Goal: Transaction & Acquisition: Purchase product/service

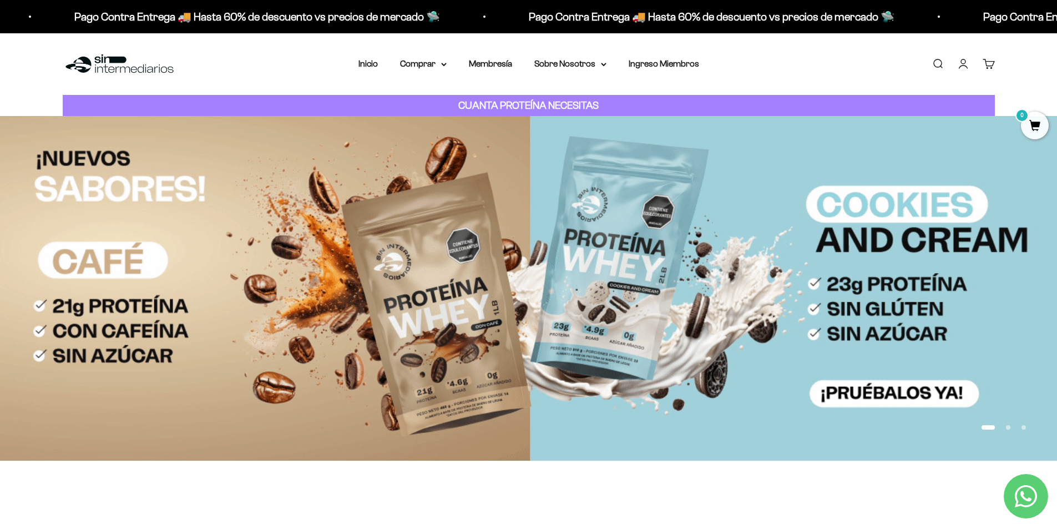
click at [957, 63] on link "Iniciar sesión" at bounding box center [963, 64] width 12 height 12
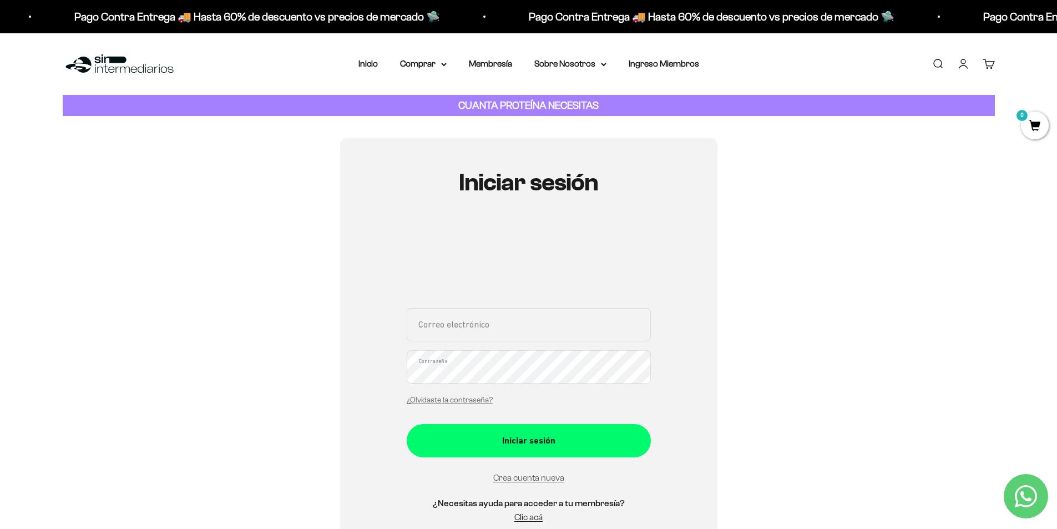
click at [906, 221] on div "Iniciar sesión Correo electrónico Contraseña ¿Olvidaste la contraseña? Iniciar …" at bounding box center [529, 352] width 932 height 428
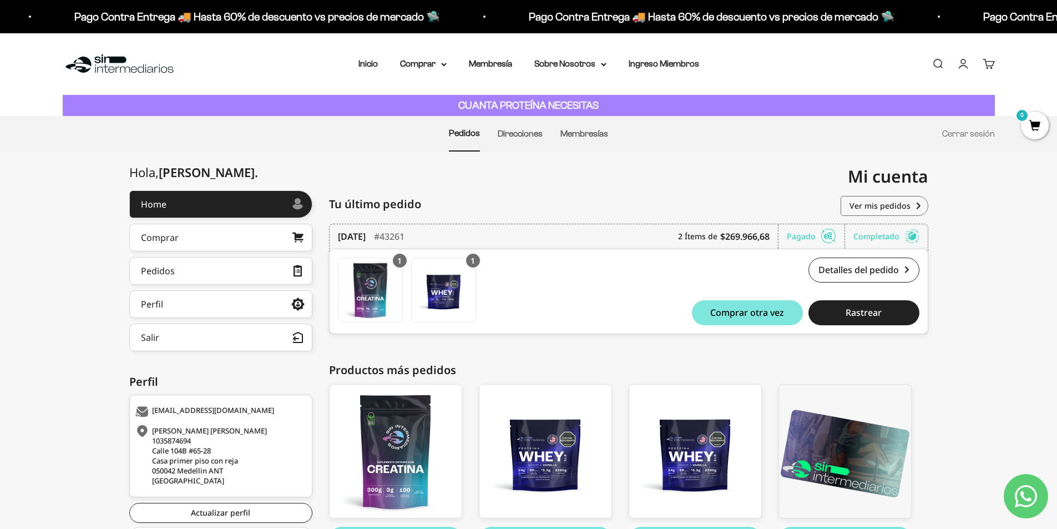
click at [1002, 286] on div "Hola, Miguel Angel . Home Comprar Pedidos Perfil Información personal Direccion…" at bounding box center [528, 383] width 1057 height 386
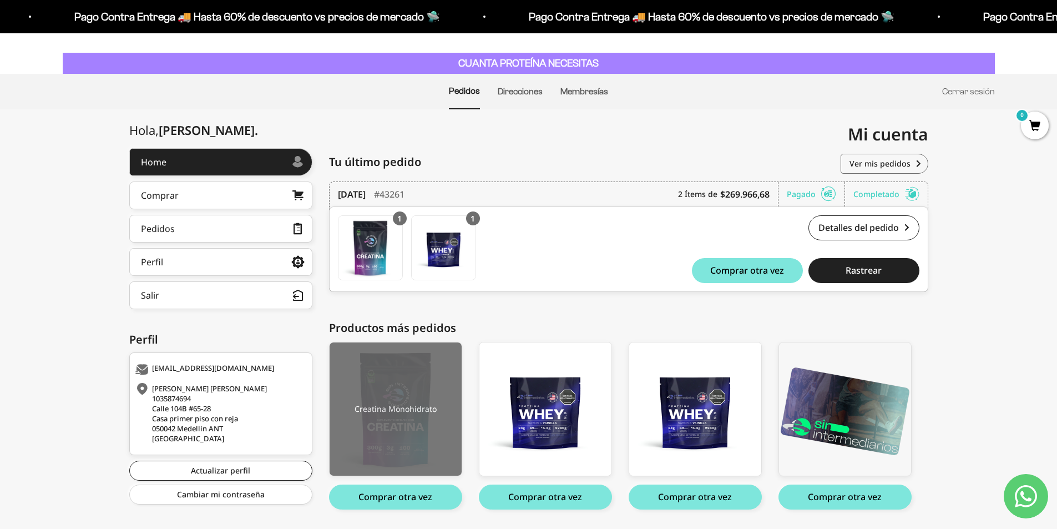
scroll to position [75, 0]
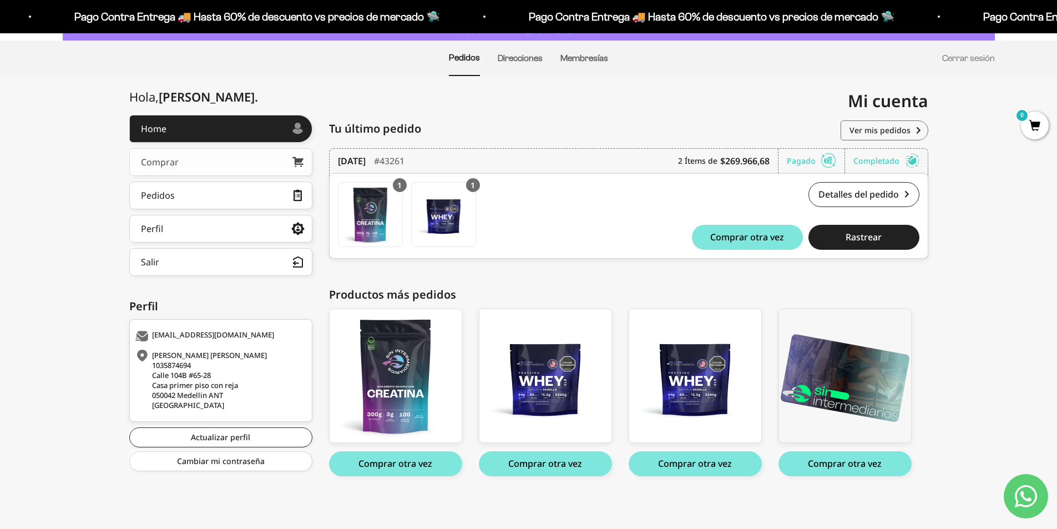
click at [196, 170] on link "Comprar" at bounding box center [220, 162] width 183 height 28
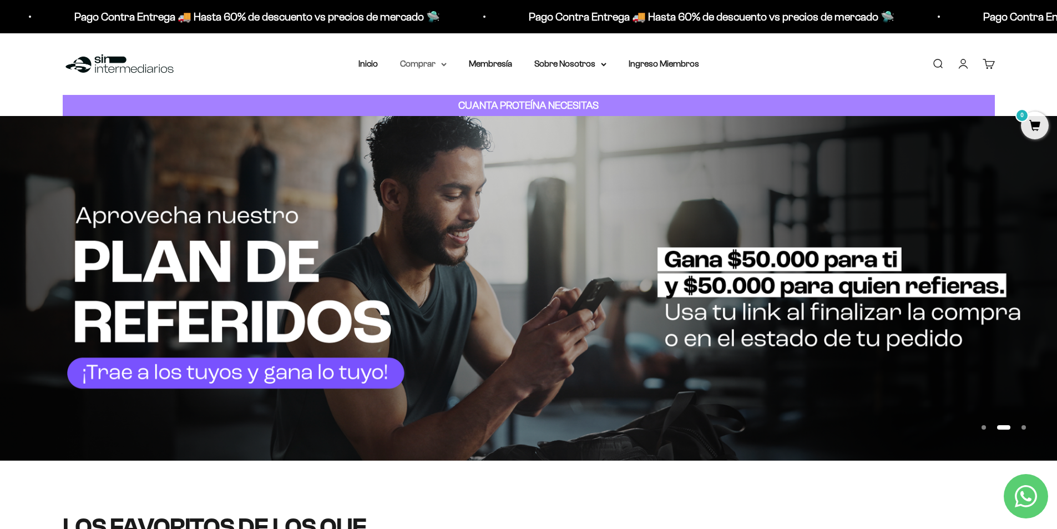
click at [434, 58] on summary "Comprar" at bounding box center [423, 64] width 47 height 14
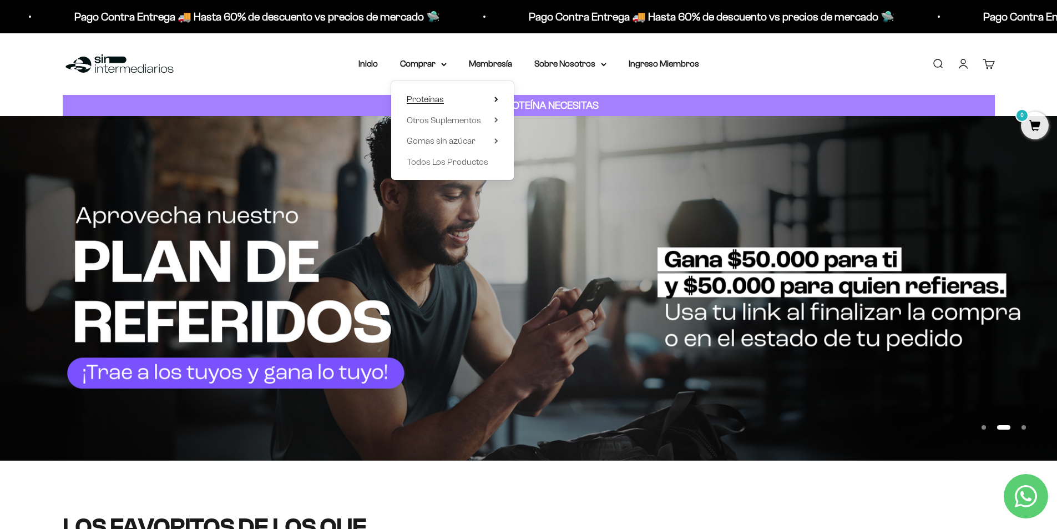
click at [433, 102] on span "Proteínas" at bounding box center [425, 98] width 37 height 9
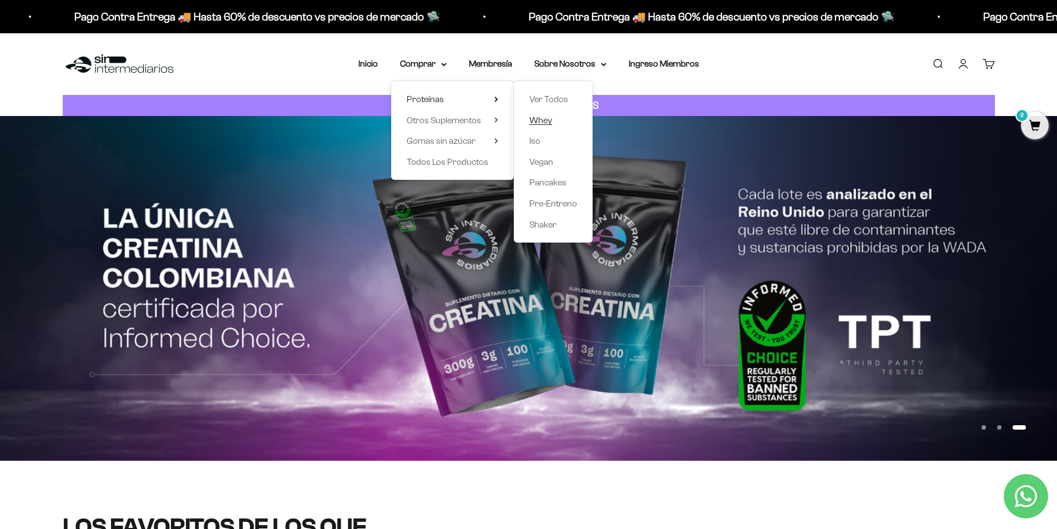
click at [550, 118] on span "Whey" at bounding box center [540, 119] width 23 height 9
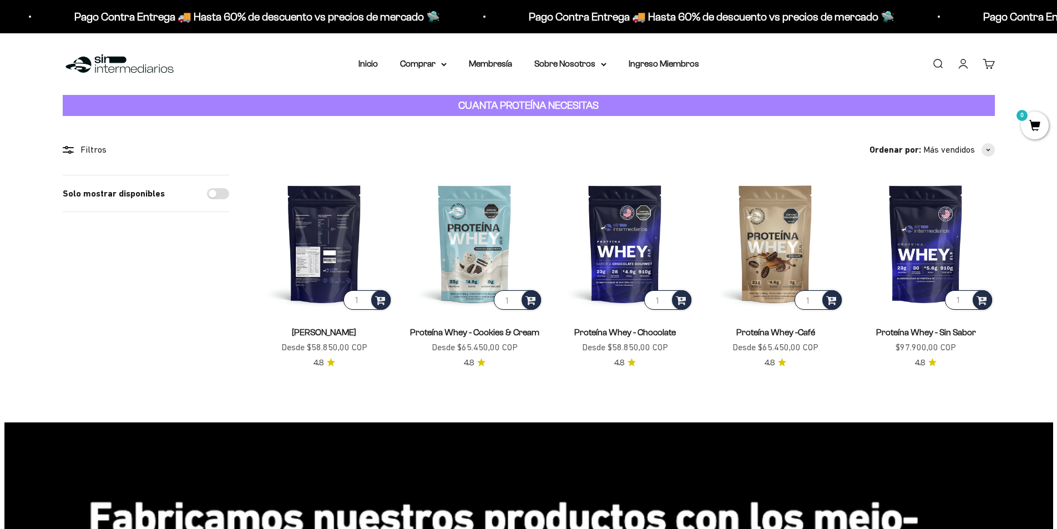
scroll to position [55, 0]
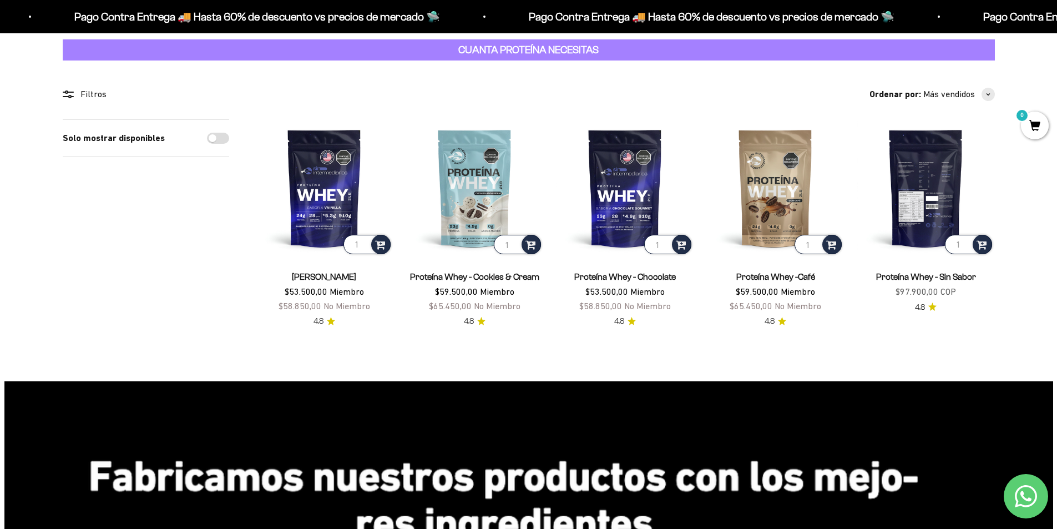
click at [895, 184] on img at bounding box center [925, 187] width 137 height 137
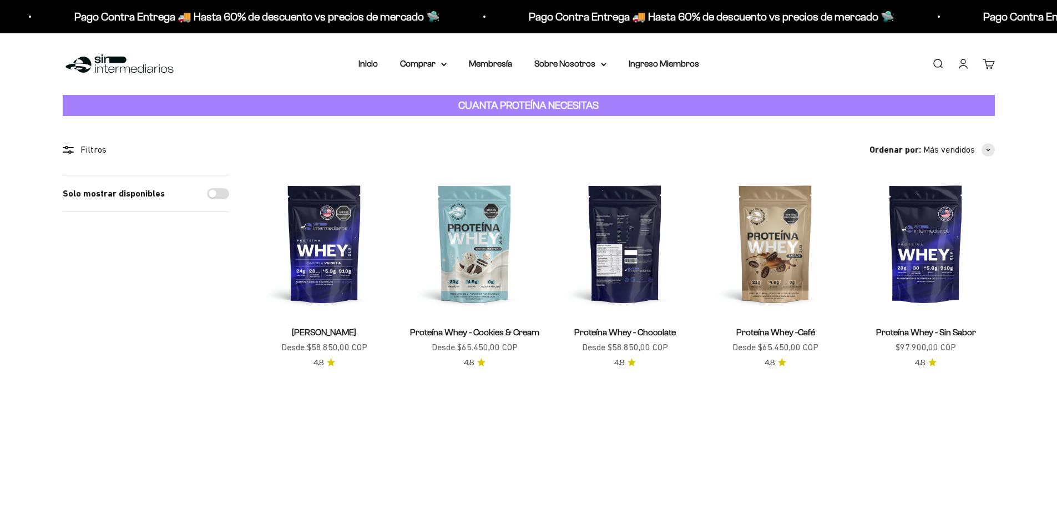
scroll to position [55, 0]
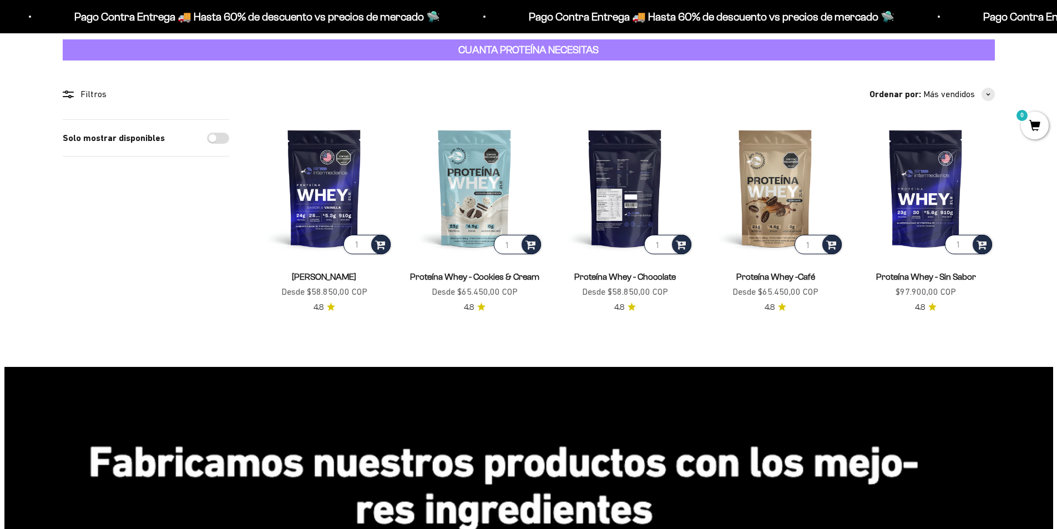
click at [608, 192] on img at bounding box center [624, 187] width 137 height 137
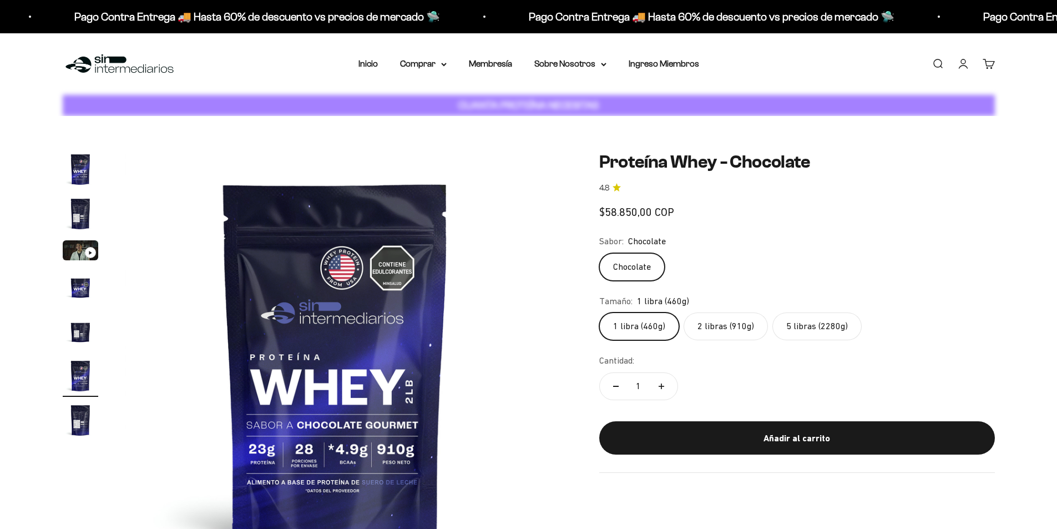
scroll to position [0, 2172]
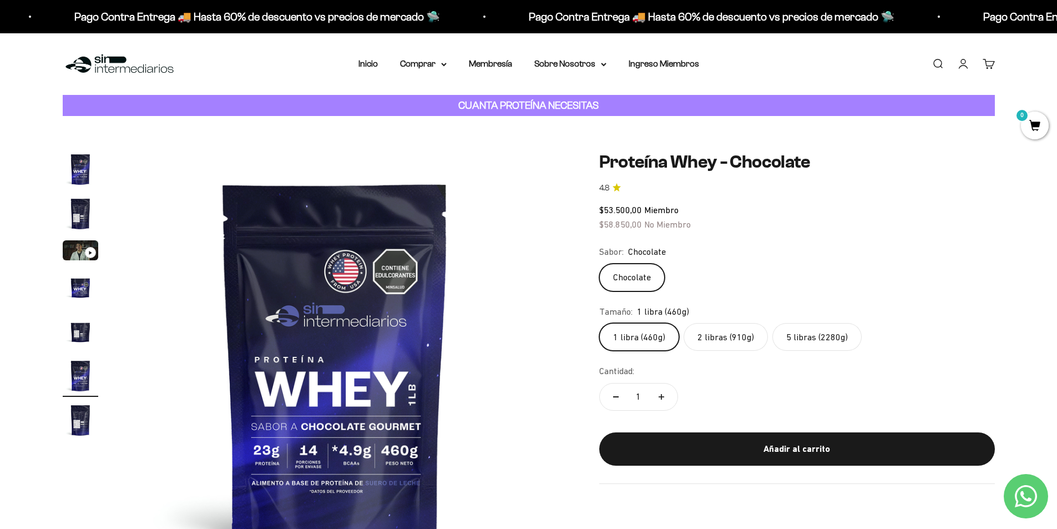
click at [825, 341] on label "5 libras (2280g)" at bounding box center [816, 337] width 89 height 28
click at [599, 323] on input "5 libras (2280g)" at bounding box center [598, 322] width 1 height 1
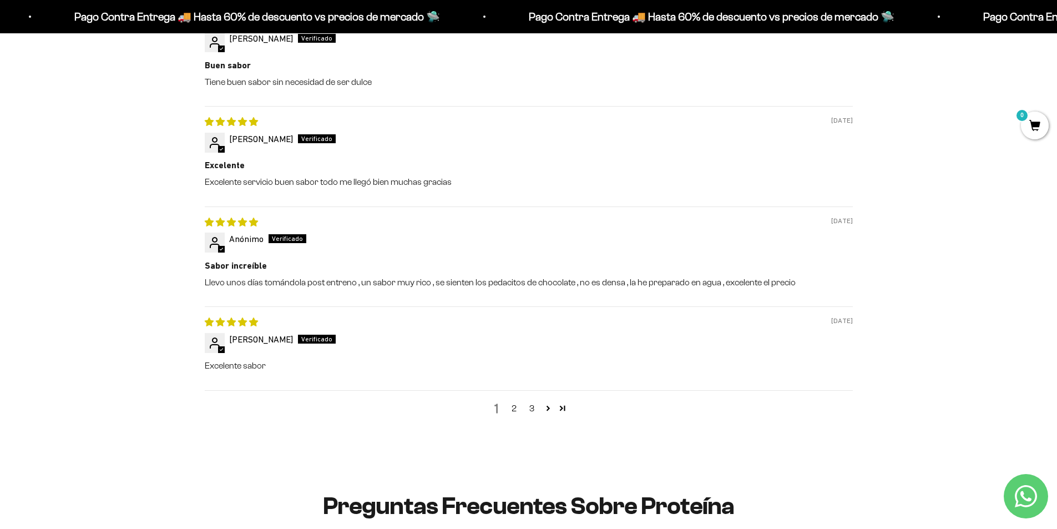
scroll to position [1498, 0]
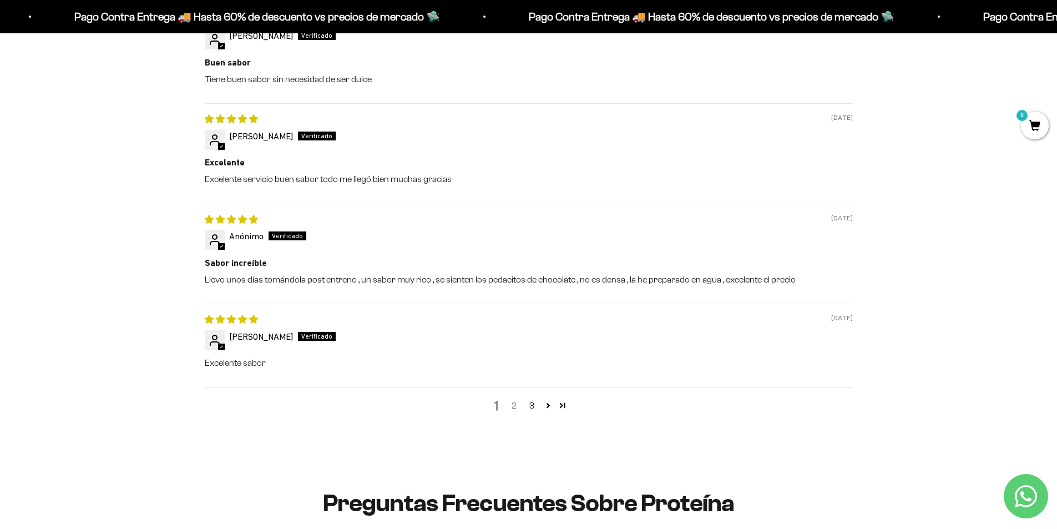
click at [517, 405] on link "2" at bounding box center [514, 405] width 18 height 13
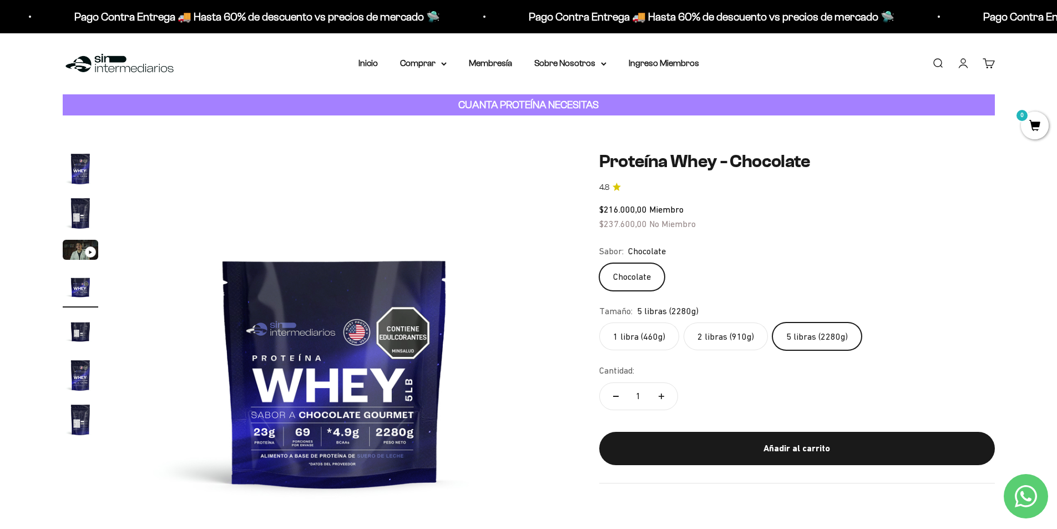
scroll to position [0, 0]
click at [441, 59] on summary "Comprar" at bounding box center [423, 64] width 47 height 14
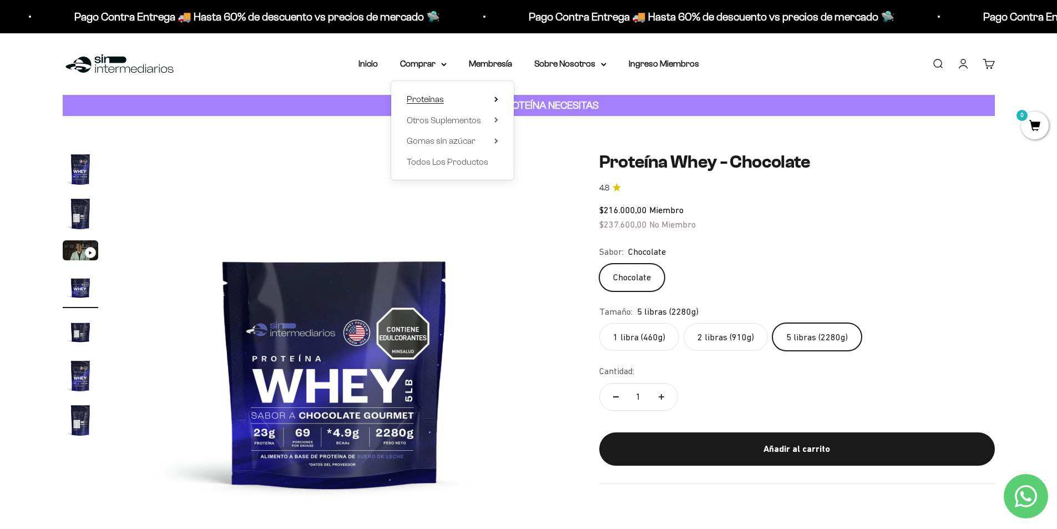
click at [454, 94] on summary "Proteínas" at bounding box center [453, 99] width 92 height 14
click at [542, 114] on span "Whey" at bounding box center [540, 120] width 23 height 14
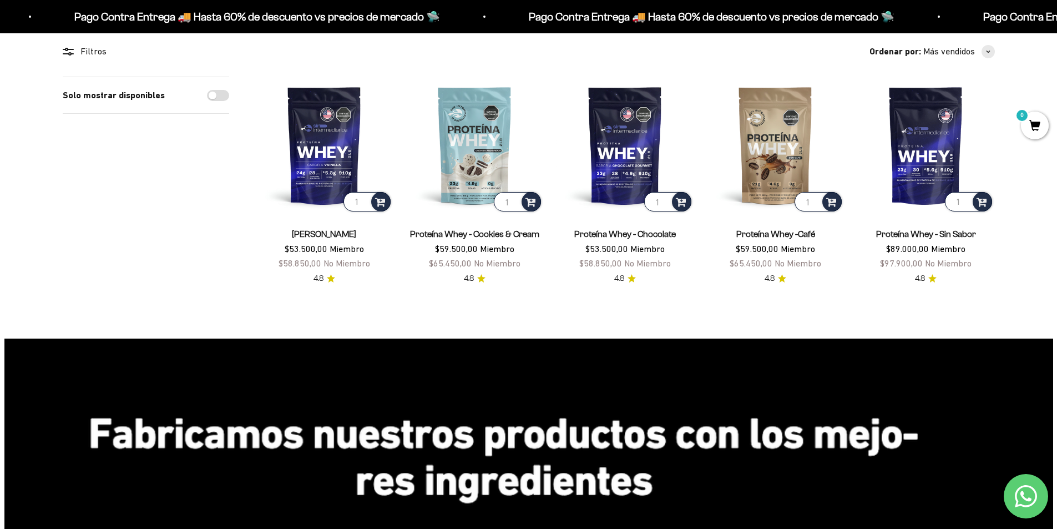
scroll to position [55, 0]
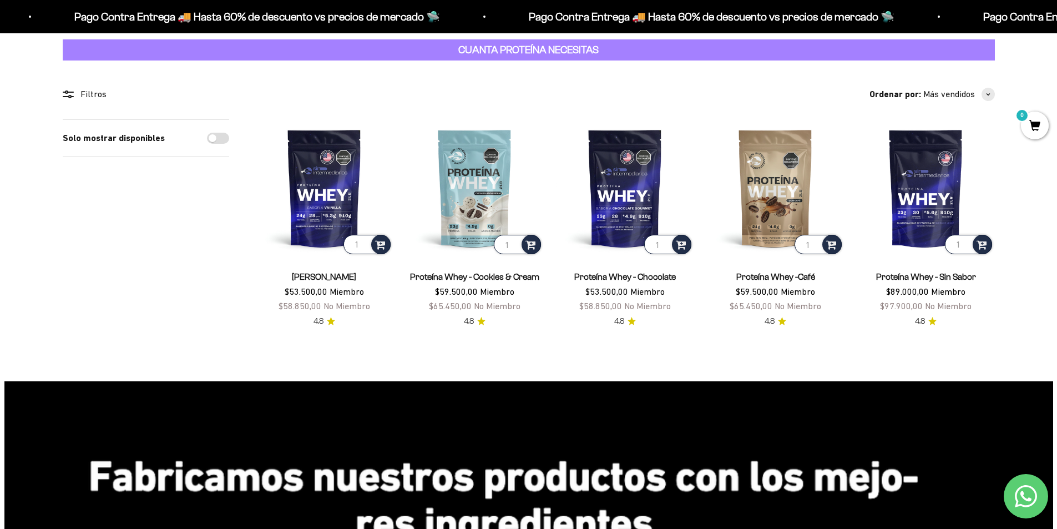
click at [0, 231] on section "Filtros Ordenar por Características Más vendidos Alfabéticamente, A-Z Alfabétic…" at bounding box center [528, 220] width 1057 height 320
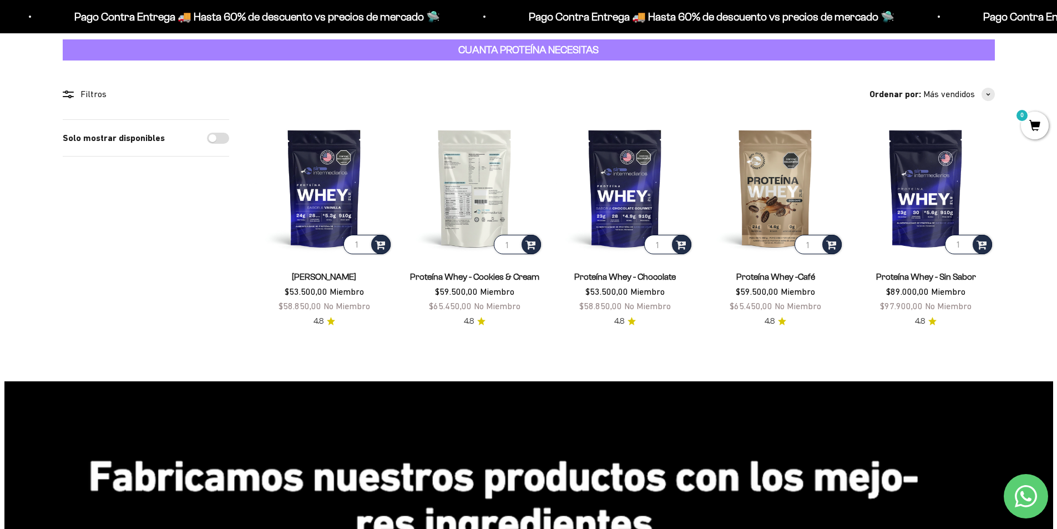
click at [448, 179] on img at bounding box center [474, 187] width 137 height 137
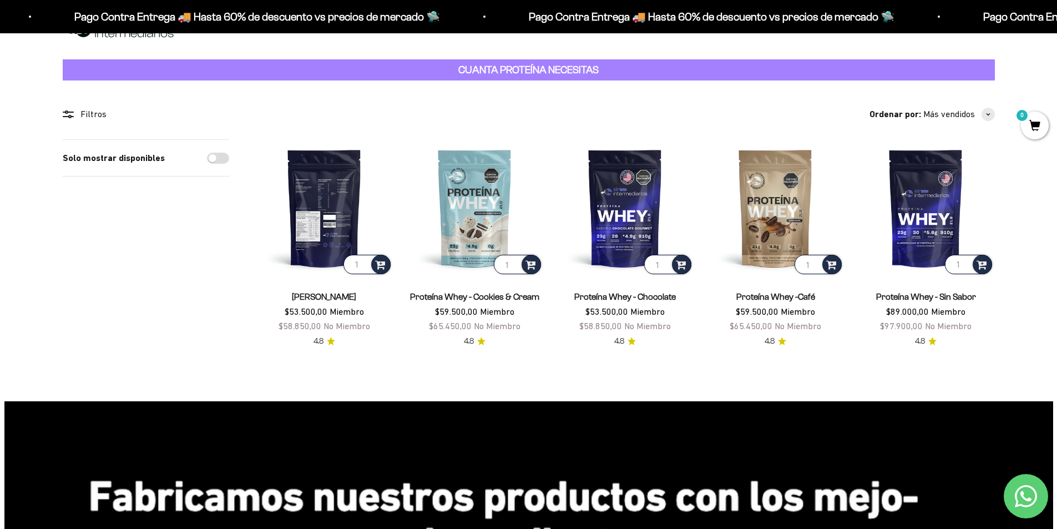
scroll to position [55, 0]
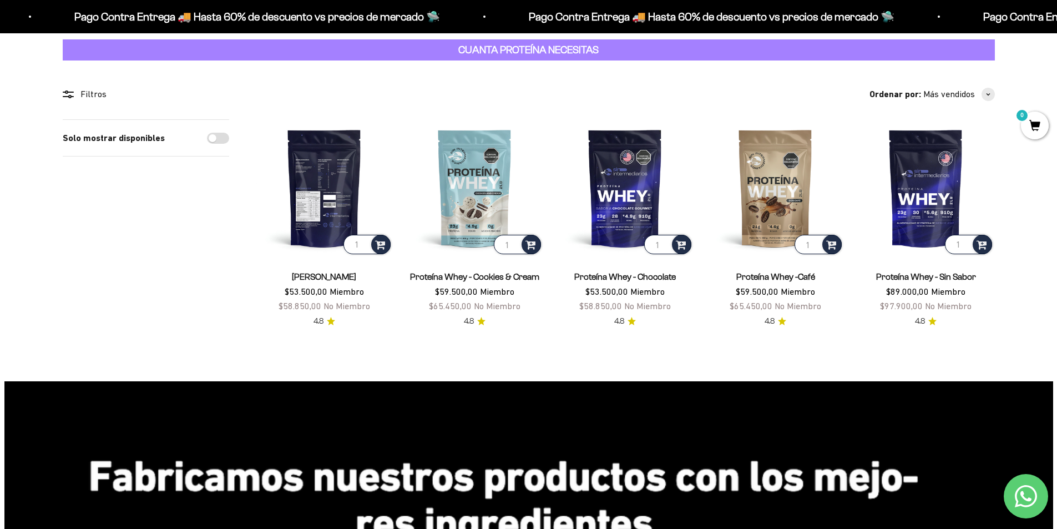
click at [326, 215] on img at bounding box center [324, 187] width 137 height 137
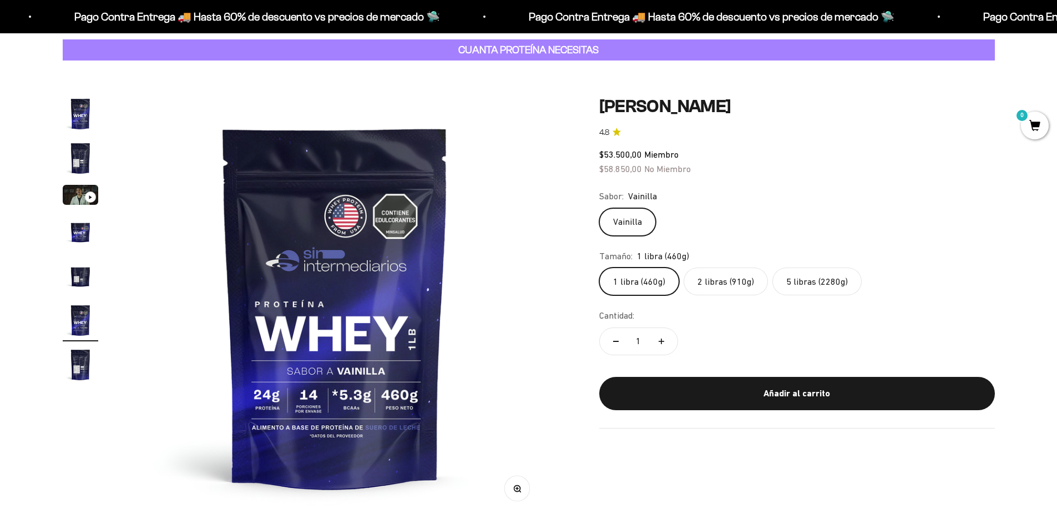
click at [828, 279] on label "5 libras (2280g)" at bounding box center [816, 281] width 89 height 28
click at [599, 267] on input "5 libras (2280g)" at bounding box center [598, 267] width 1 height 1
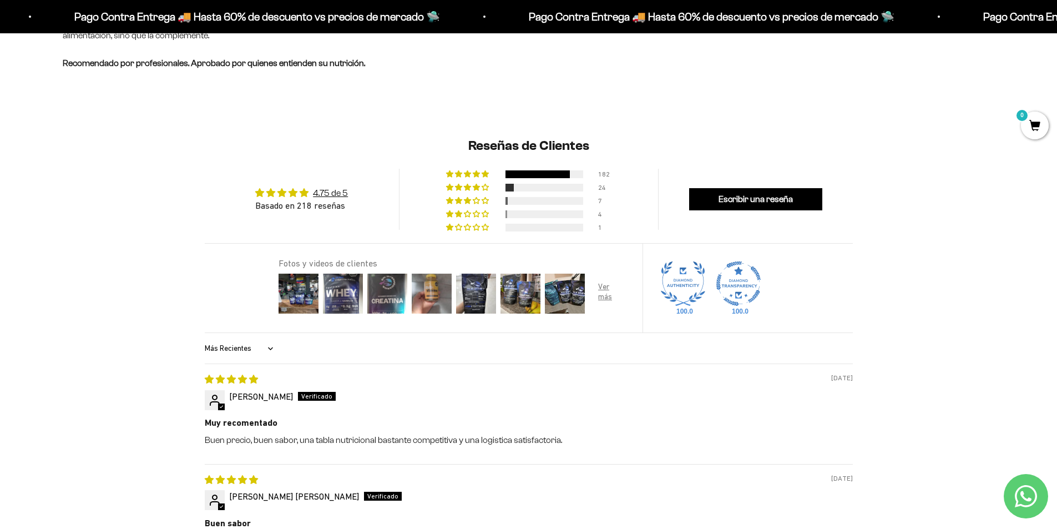
scroll to position [1109, 0]
click at [295, 303] on img at bounding box center [298, 294] width 44 height 44
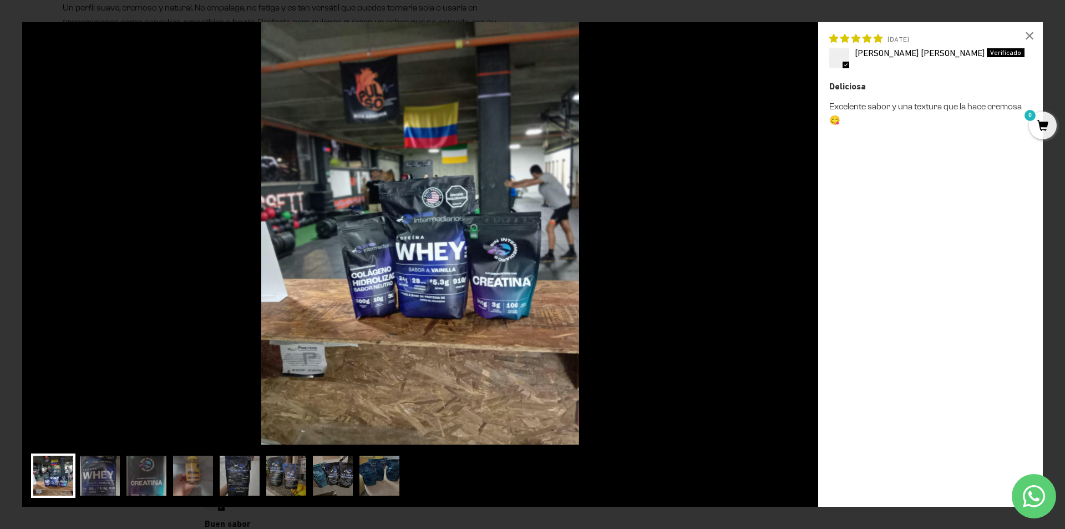
click at [18, 254] on div "Loading... × 06/10/2025 Alexis Javier Correa Carvajal Deliciosa Excelente sabor…" at bounding box center [532, 264] width 1065 height 529
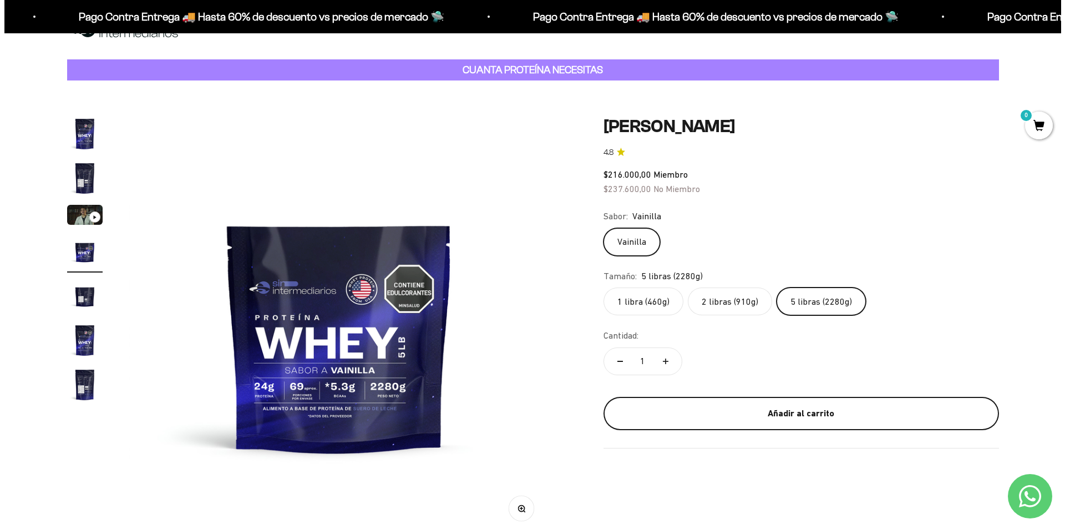
scroll to position [55, 0]
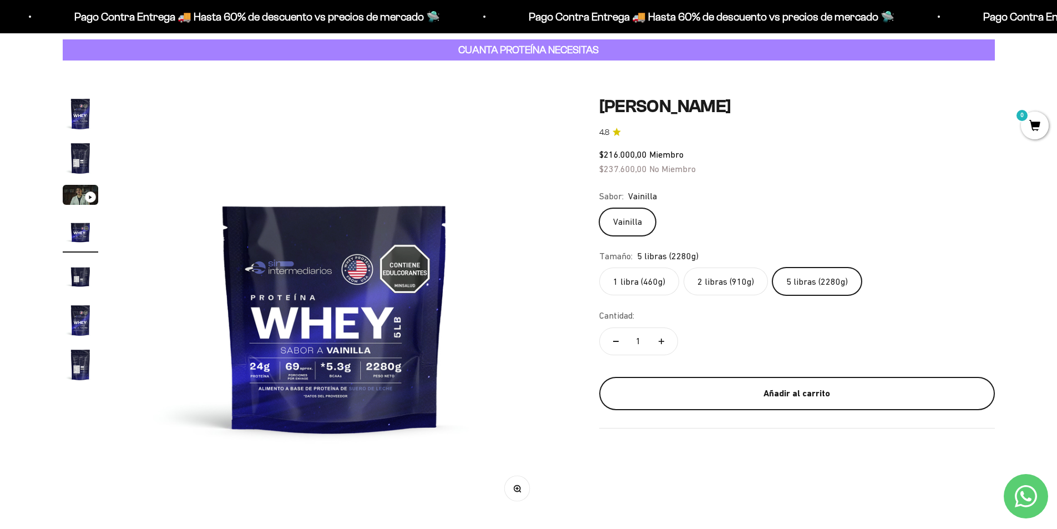
click at [788, 389] on div "Añadir al carrito" at bounding box center [796, 393] width 351 height 14
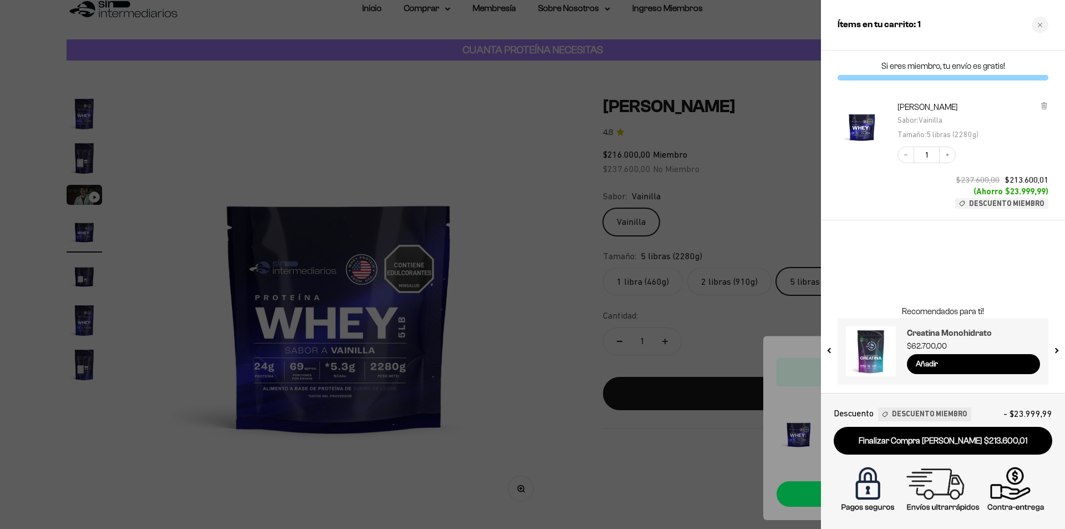
click at [948, 338] on h3 "Creatina Monohidrato" at bounding box center [973, 332] width 133 height 13
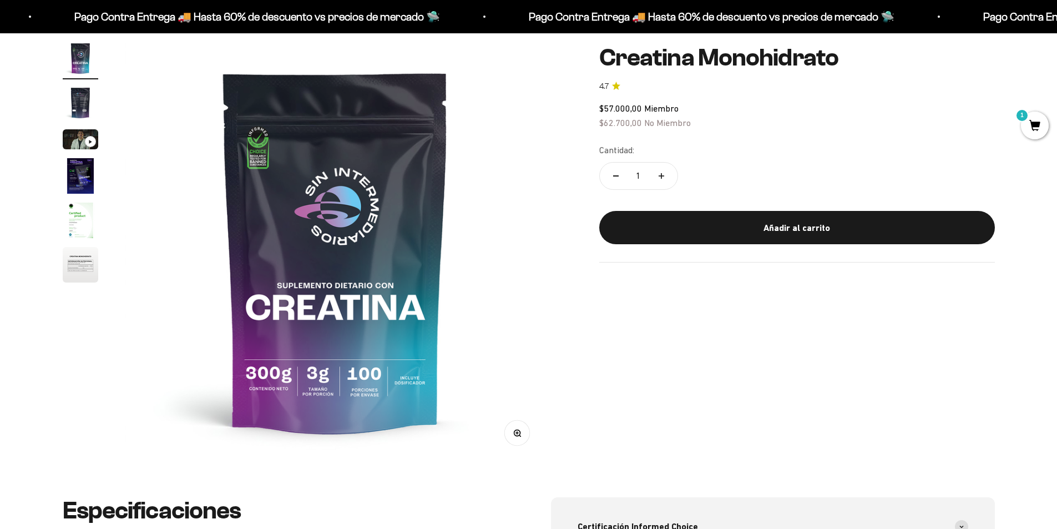
click at [664, 176] on button "Aumentar cantidad" at bounding box center [661, 176] width 32 height 27
type input "2"
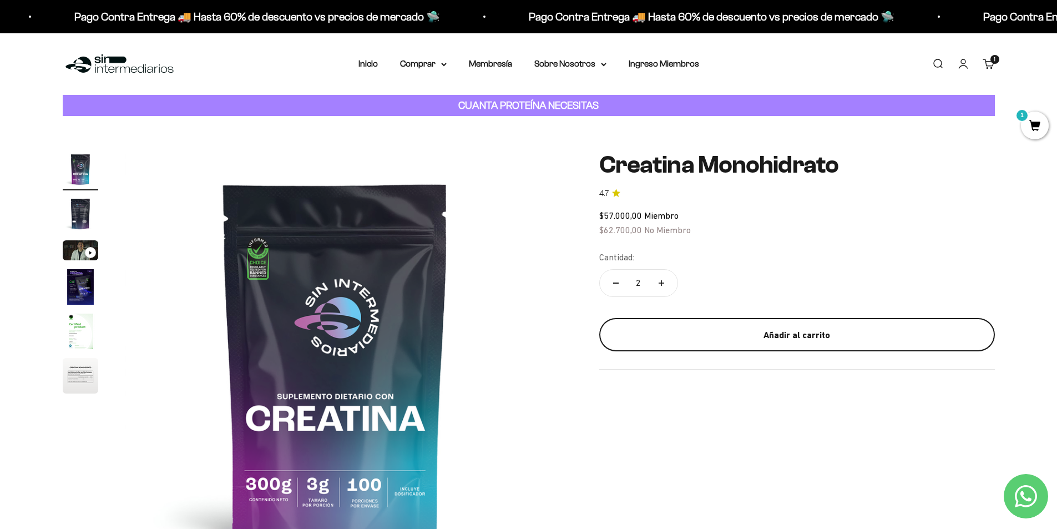
click at [636, 328] on div "Añadir al carrito" at bounding box center [796, 335] width 351 height 14
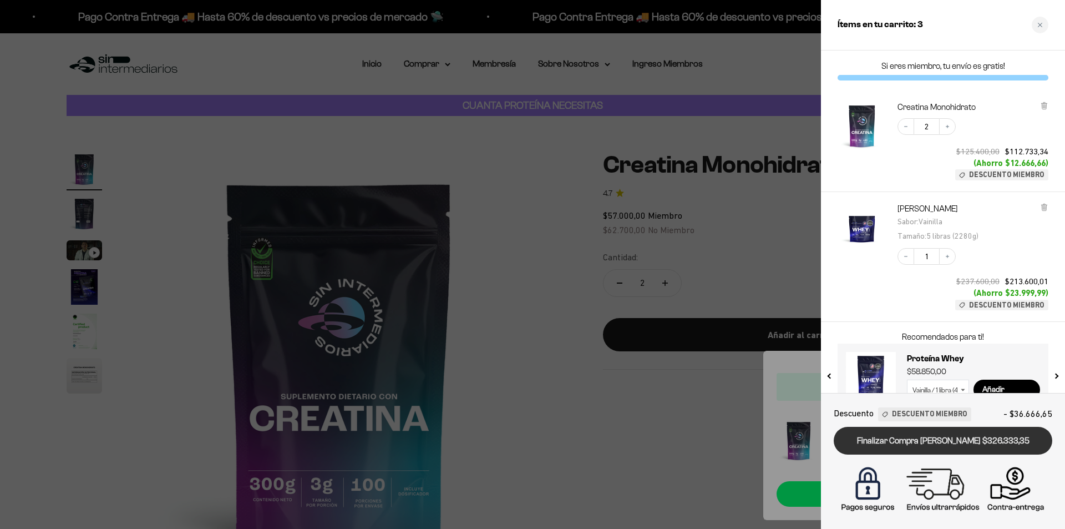
click at [871, 435] on link "Finalizar Compra Segura $326.333,35" at bounding box center [943, 441] width 219 height 28
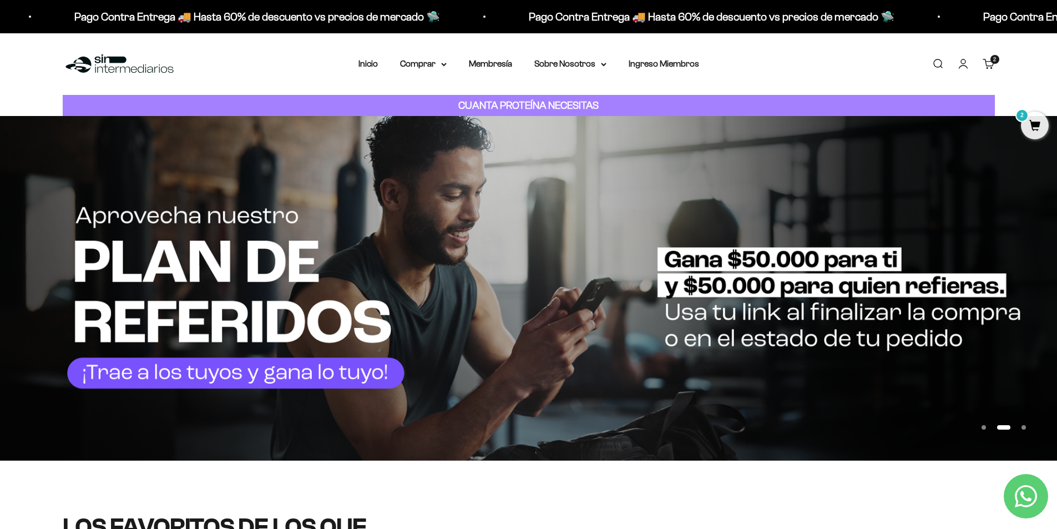
click at [1033, 124] on span "2" at bounding box center [1035, 125] width 28 height 28
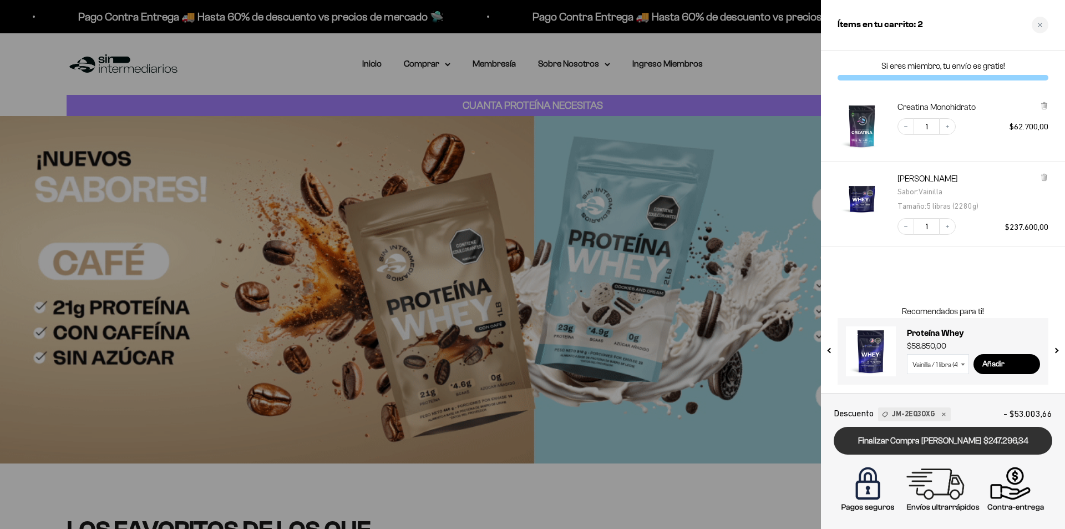
click at [960, 443] on link "Finalizar Compra Segura $247.296,34" at bounding box center [943, 441] width 219 height 28
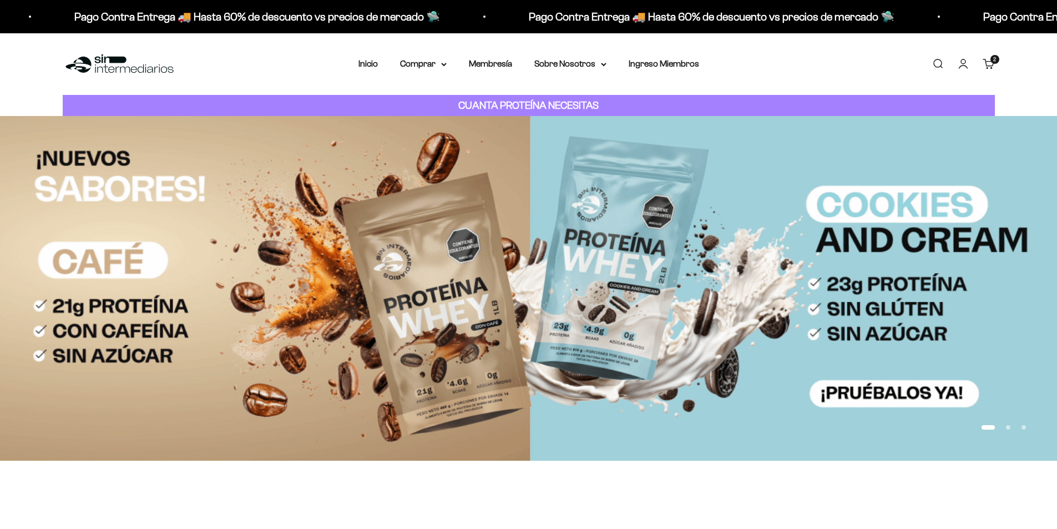
click at [967, 65] on link "Cuenta" at bounding box center [963, 64] width 12 height 12
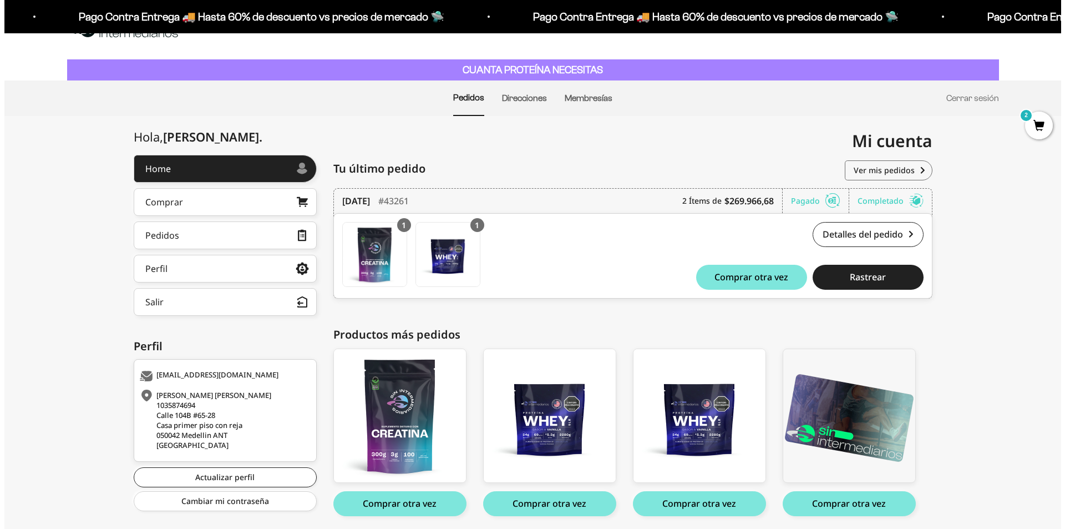
scroll to position [55, 0]
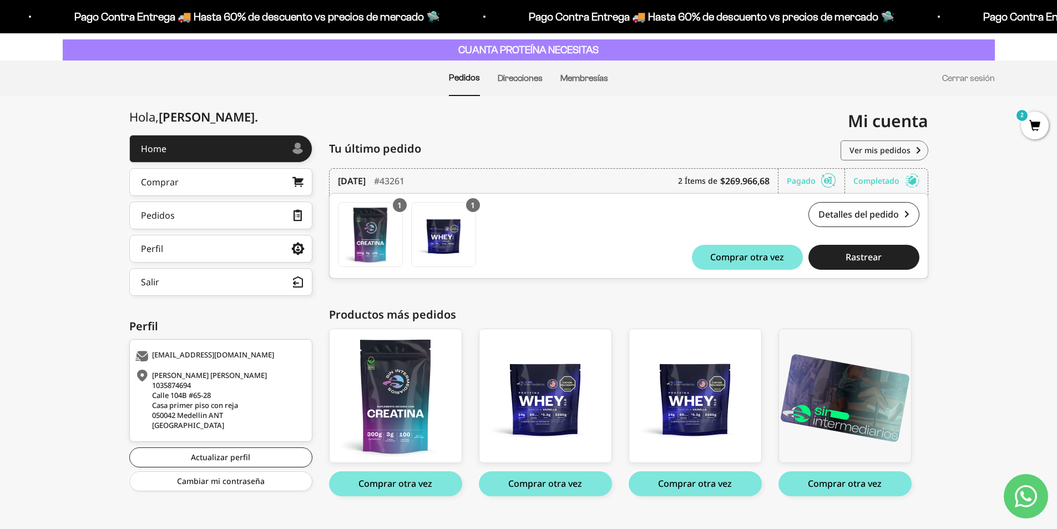
click at [1045, 129] on span "2" at bounding box center [1035, 125] width 28 height 28
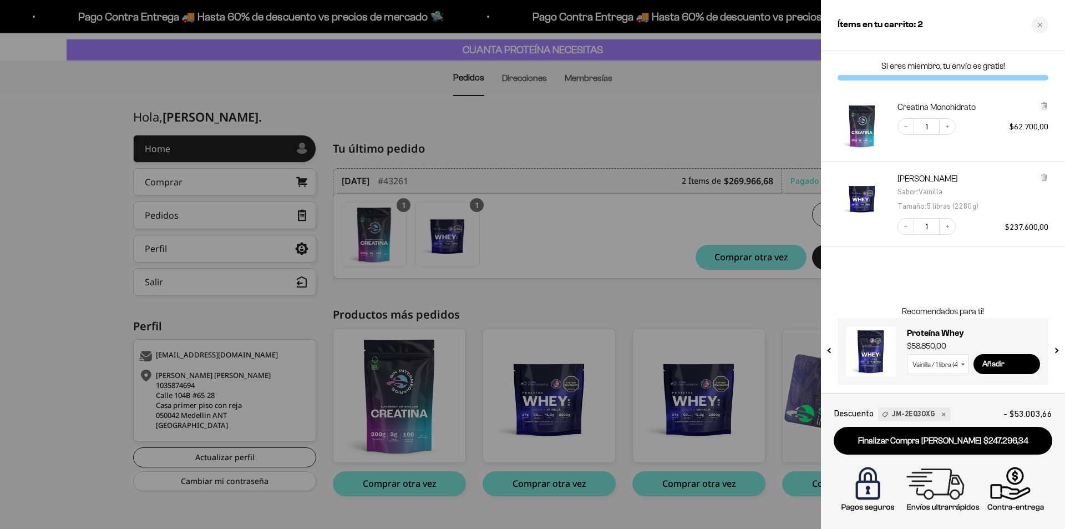
click at [958, 63] on p "Si eres miembro, tu envío es gratis!" at bounding box center [942, 65] width 211 height 11
click at [718, 293] on div at bounding box center [532, 264] width 1065 height 529
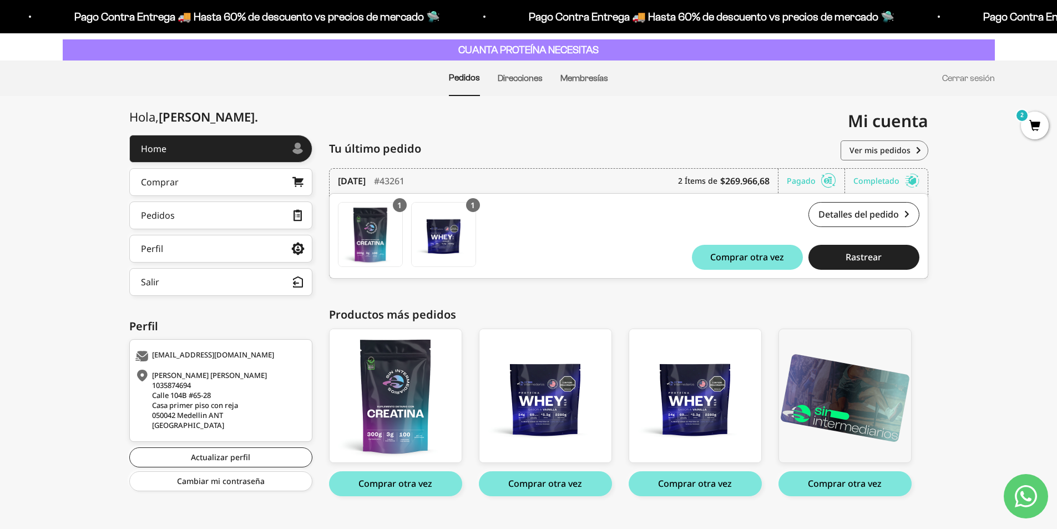
click at [1029, 129] on span "2" at bounding box center [1035, 125] width 28 height 28
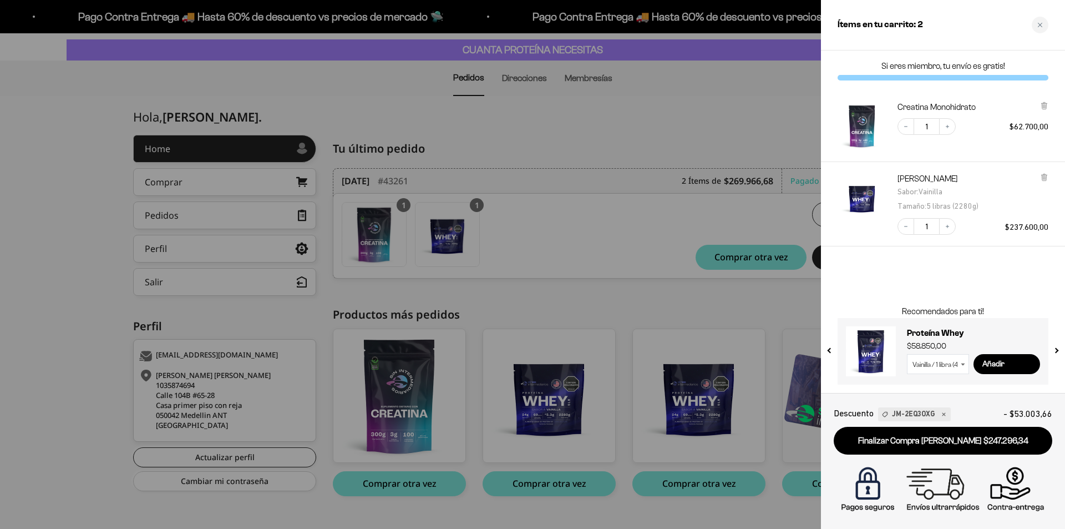
click at [912, 433] on link "Finalizar Compra Segura $247.296,34" at bounding box center [943, 441] width 219 height 28
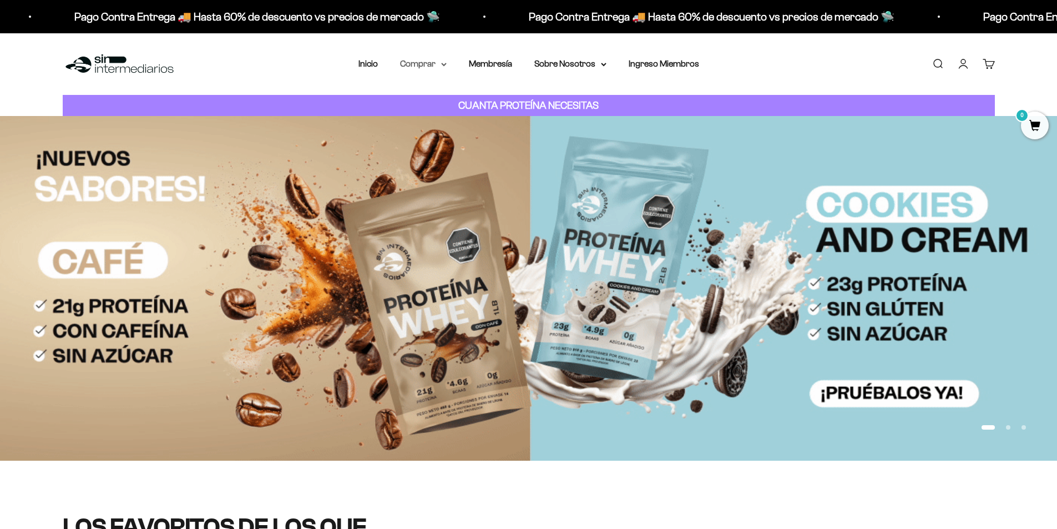
click at [423, 65] on summary "Comprar" at bounding box center [423, 64] width 47 height 14
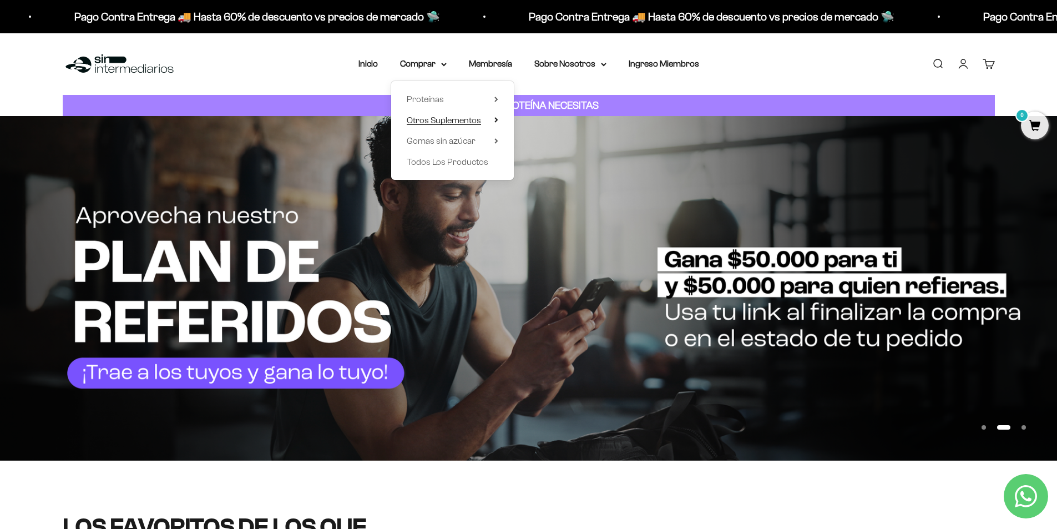
click at [494, 118] on summary "Otros Suplementos" at bounding box center [453, 120] width 92 height 14
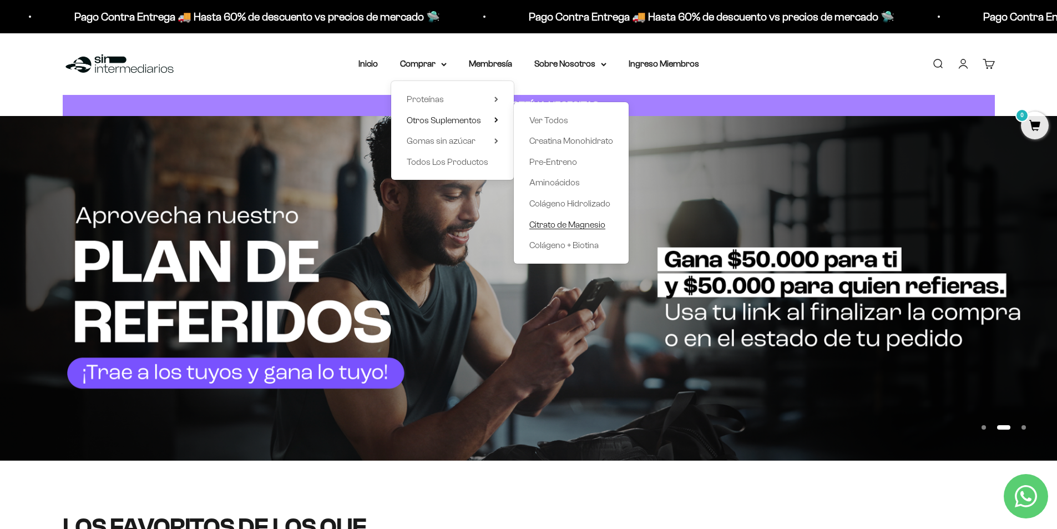
click at [576, 224] on span "Citrato de Magnesio" at bounding box center [567, 224] width 76 height 9
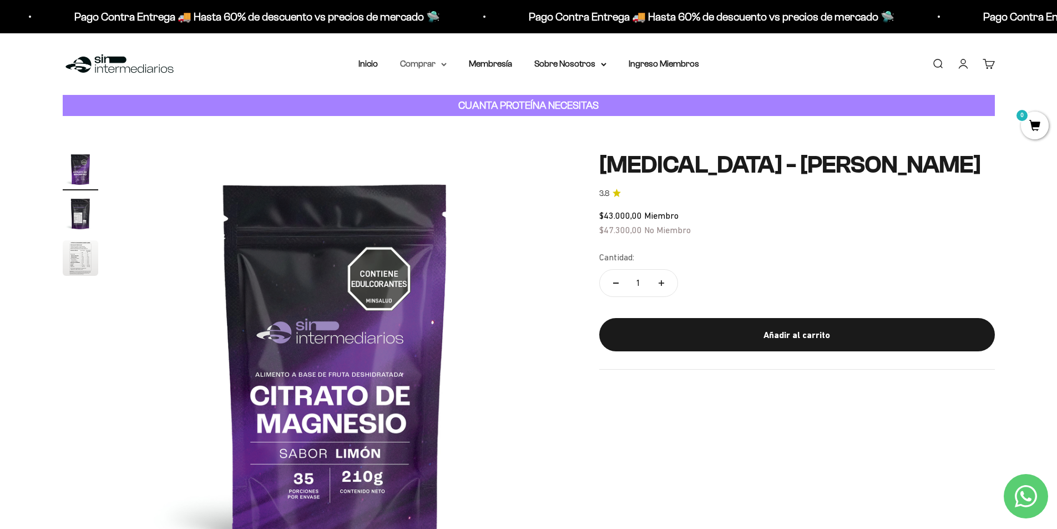
click at [429, 65] on summary "Comprar" at bounding box center [423, 64] width 47 height 14
click at [492, 133] on div "Proteínas Ver Todos Whey Iso Vegan Shaker" at bounding box center [452, 130] width 123 height 99
click at [492, 142] on summary "Gomas sin azúcar" at bounding box center [453, 141] width 92 height 14
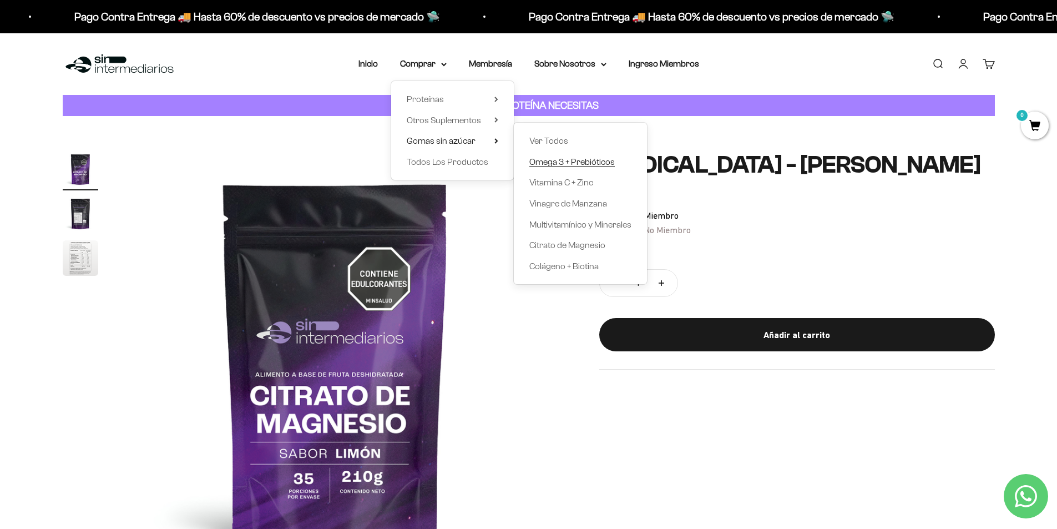
click at [560, 163] on span "Omega 3 + Prebióticos" at bounding box center [571, 161] width 85 height 9
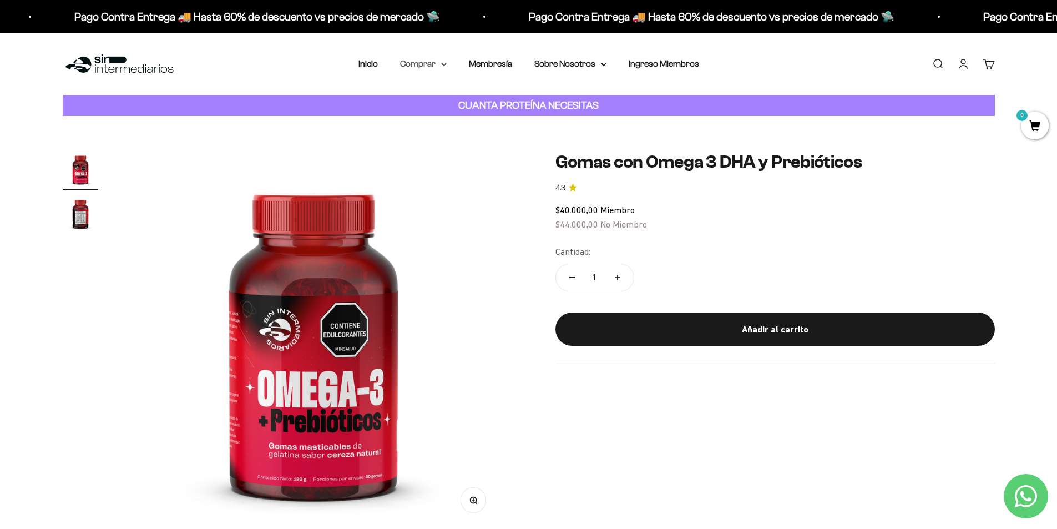
click at [433, 70] on summary "Comprar" at bounding box center [423, 64] width 47 height 14
click at [495, 101] on icon at bounding box center [496, 99] width 2 height 4
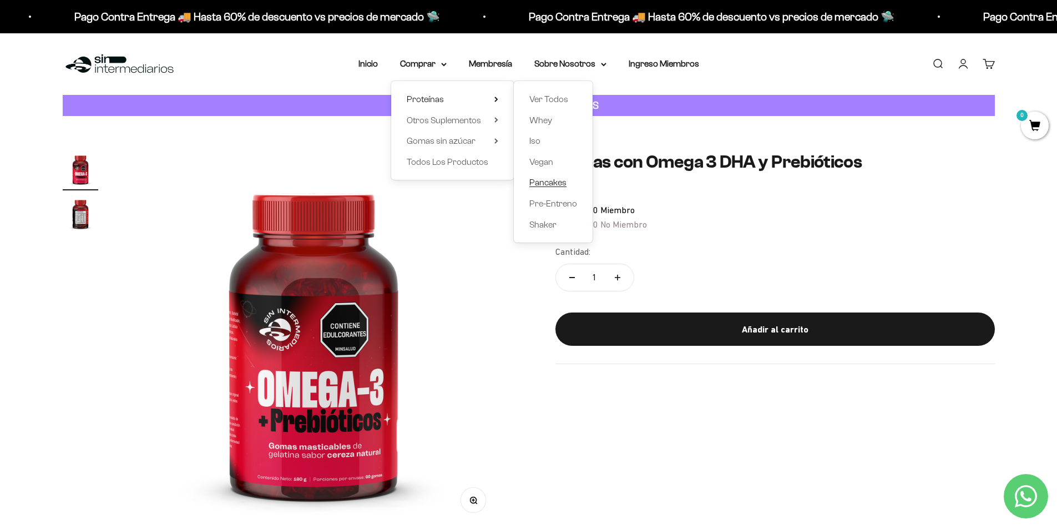
click at [555, 180] on span "Pancakes" at bounding box center [547, 181] width 37 height 9
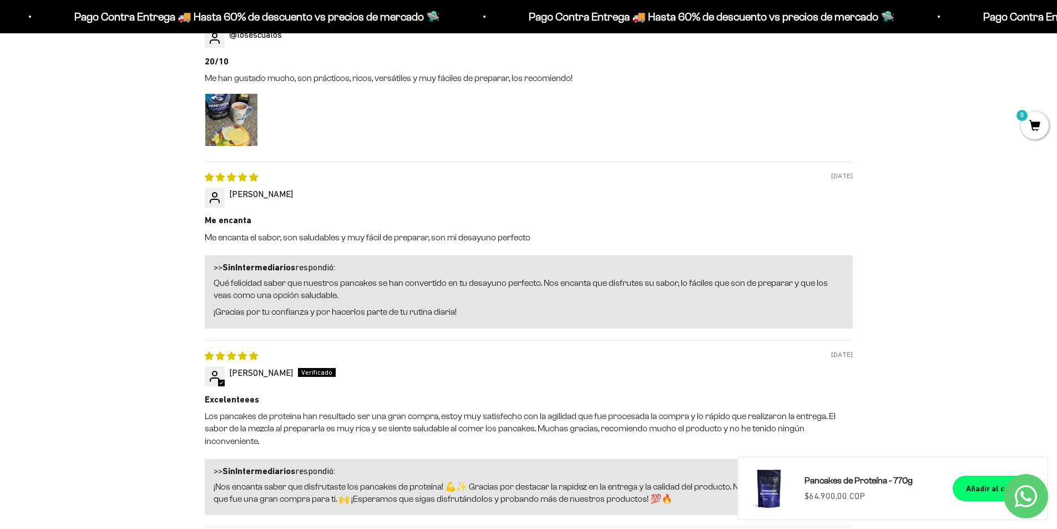
scroll to position [1276, 0]
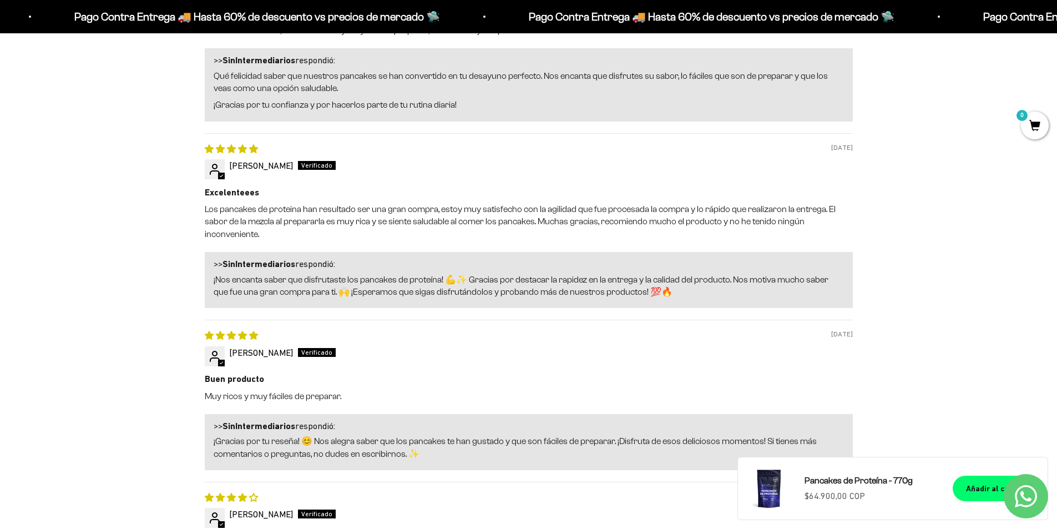
drag, startPoint x: 101, startPoint y: 260, endPoint x: 124, endPoint y: 252, distance: 24.0
click at [101, 260] on div "Reseñas de Clientes 4.29 de 5 Basado en 17 reseñas 11 3 1 1 1 Ver todas las res…" at bounding box center [529, 99] width 932 height 1088
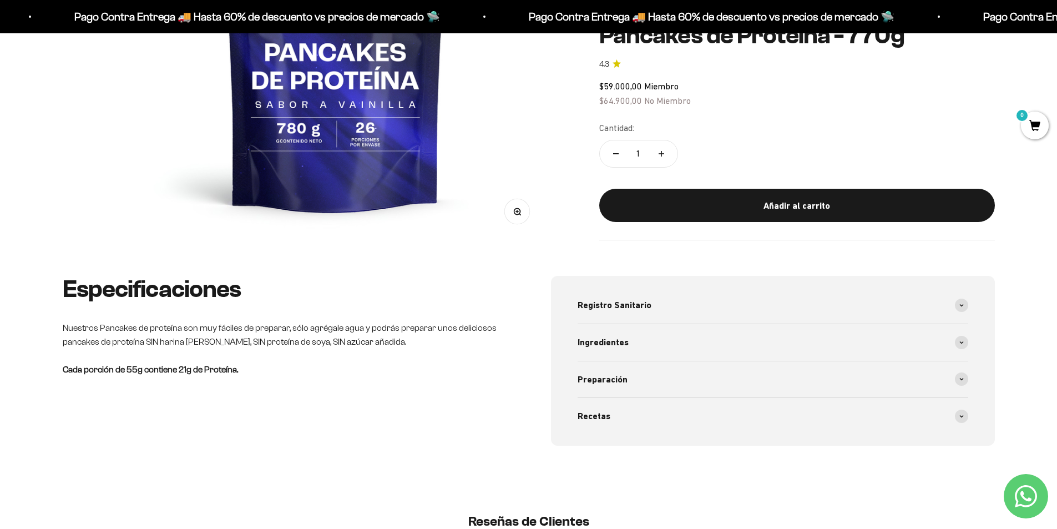
scroll to position [55, 0]
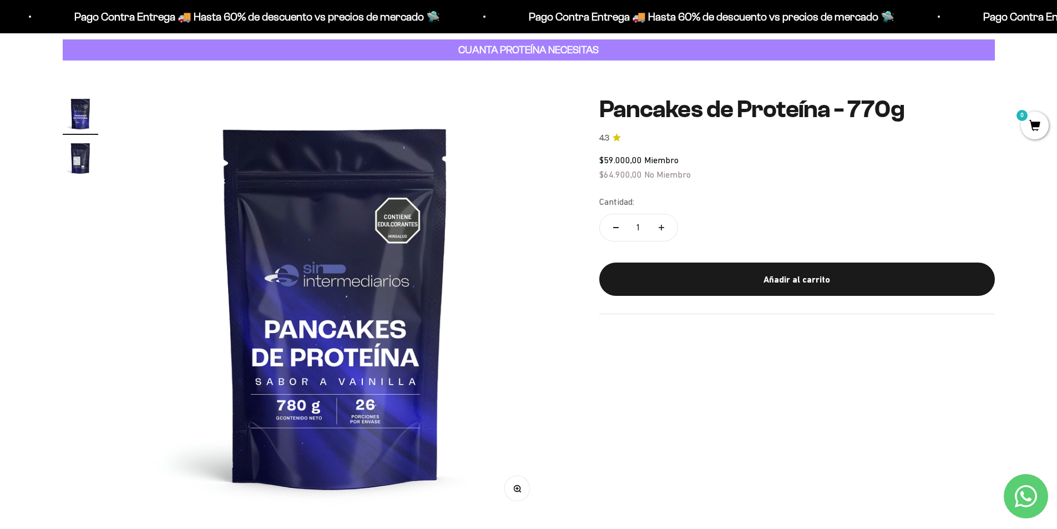
drag, startPoint x: 0, startPoint y: 202, endPoint x: 213, endPoint y: 0, distance: 293.8
click at [4, 201] on div "Zoom Ir al artículo 1 Ir al artículo 2 Pancakes de Proteína - 770g 4.3 $59.000,…" at bounding box center [528, 306] width 1057 height 492
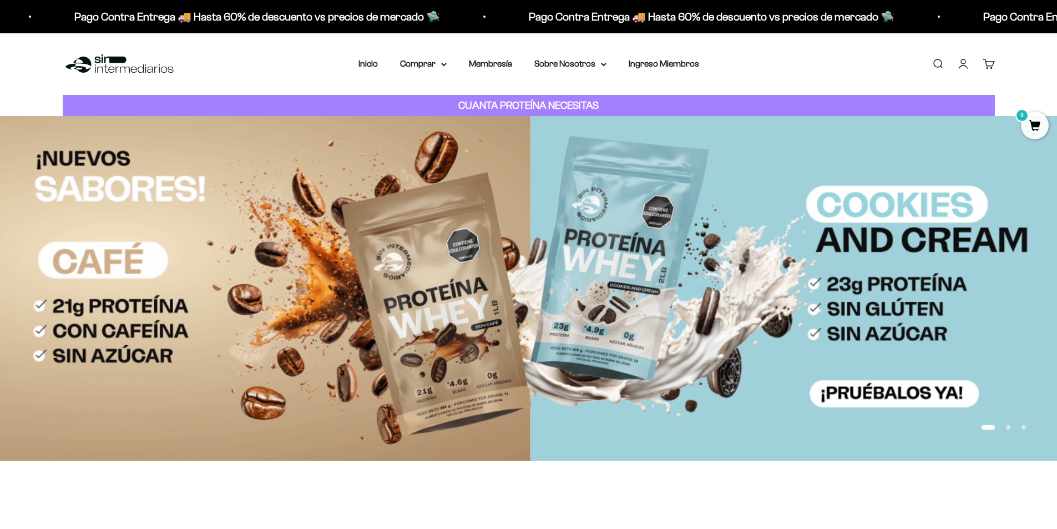
click at [1048, 123] on img at bounding box center [528, 288] width 1057 height 344
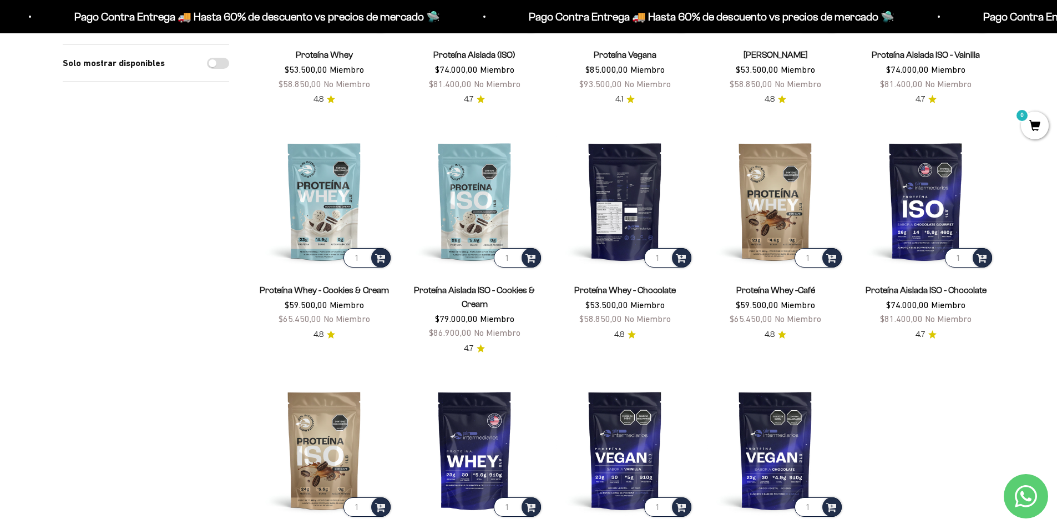
scroll to position [388, 0]
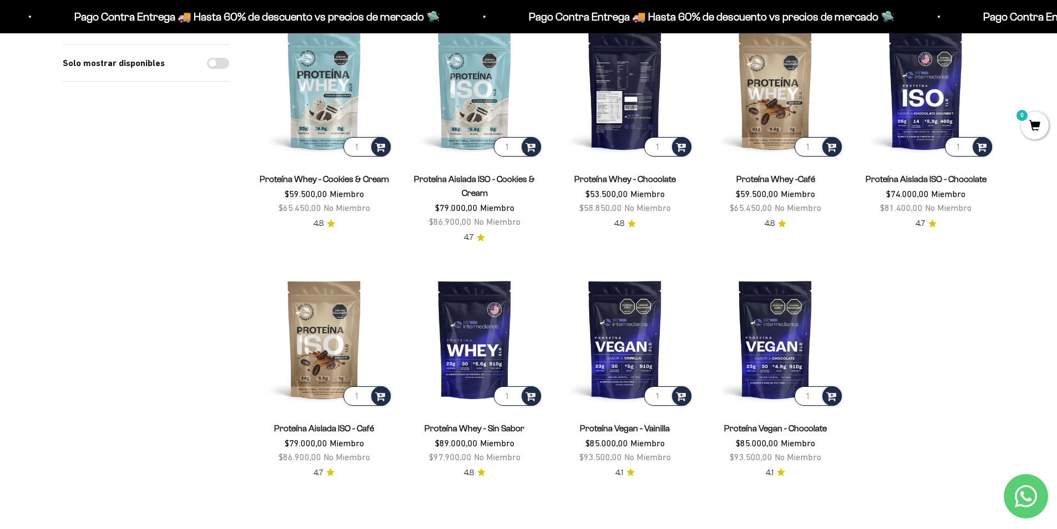
click at [623, 92] on img at bounding box center [624, 90] width 137 height 137
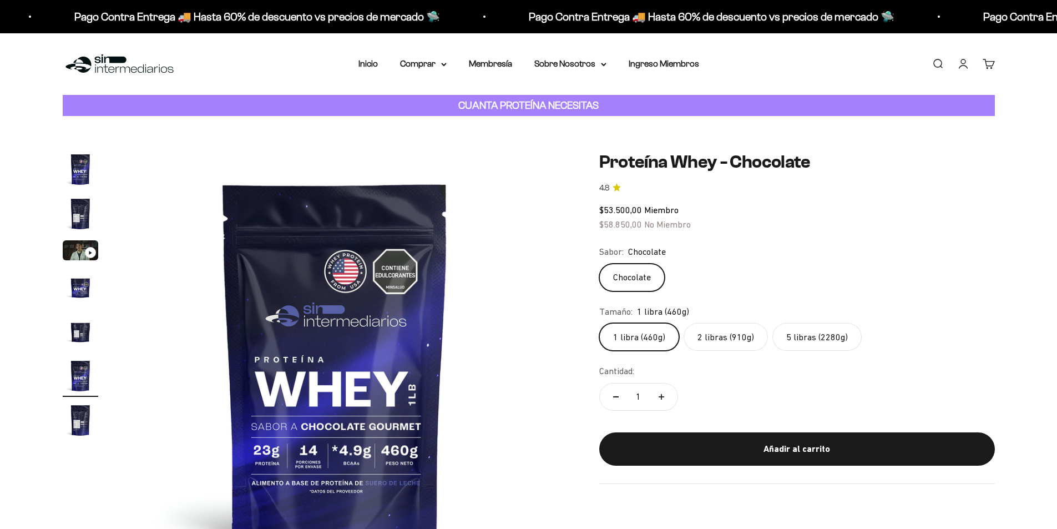
click at [825, 332] on label "5 libras (2280g)" at bounding box center [816, 337] width 89 height 28
click at [599, 323] on input "5 libras (2280g)" at bounding box center [598, 322] width 1 height 1
radio input "true"
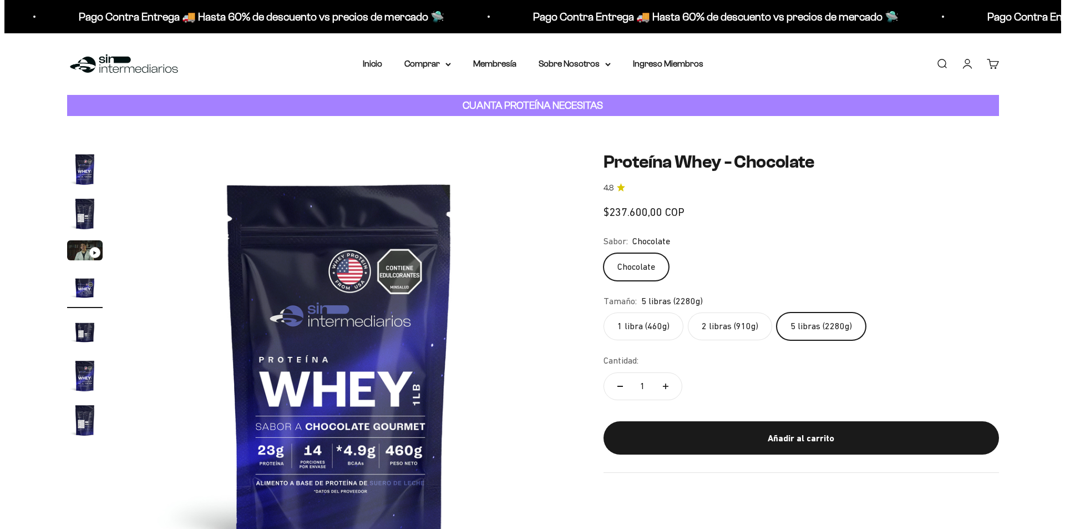
scroll to position [0, 1303]
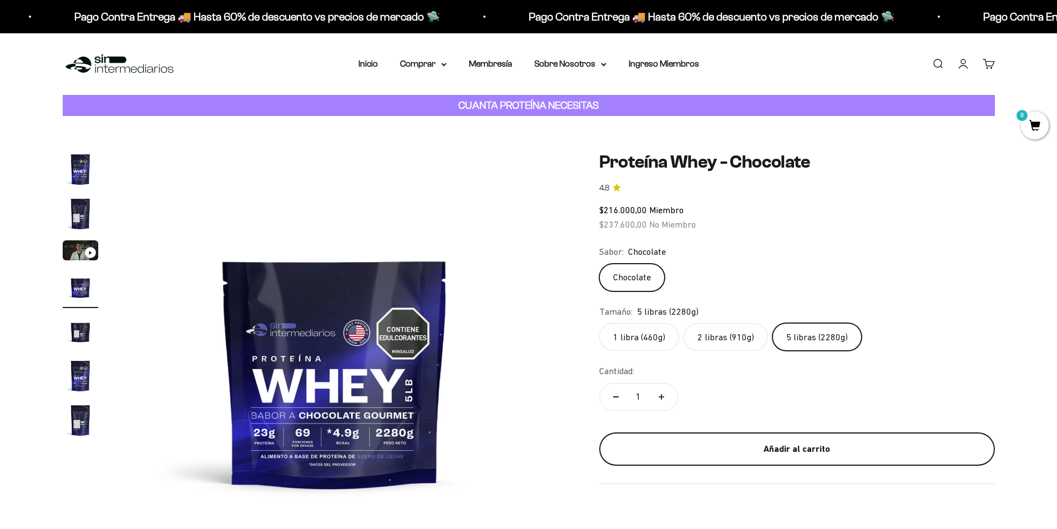
click at [775, 449] on div "Añadir al carrito" at bounding box center [796, 448] width 351 height 14
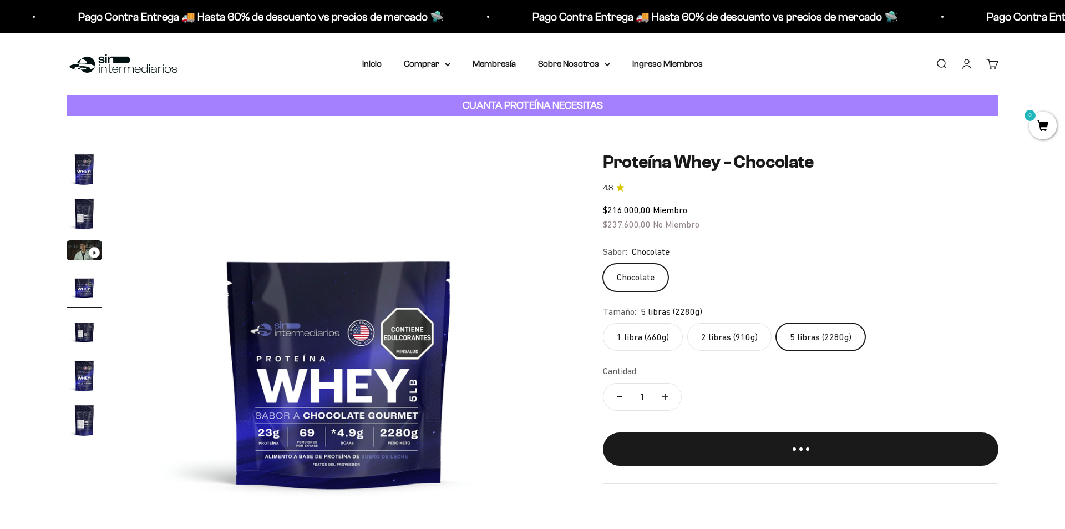
scroll to position [0, 0]
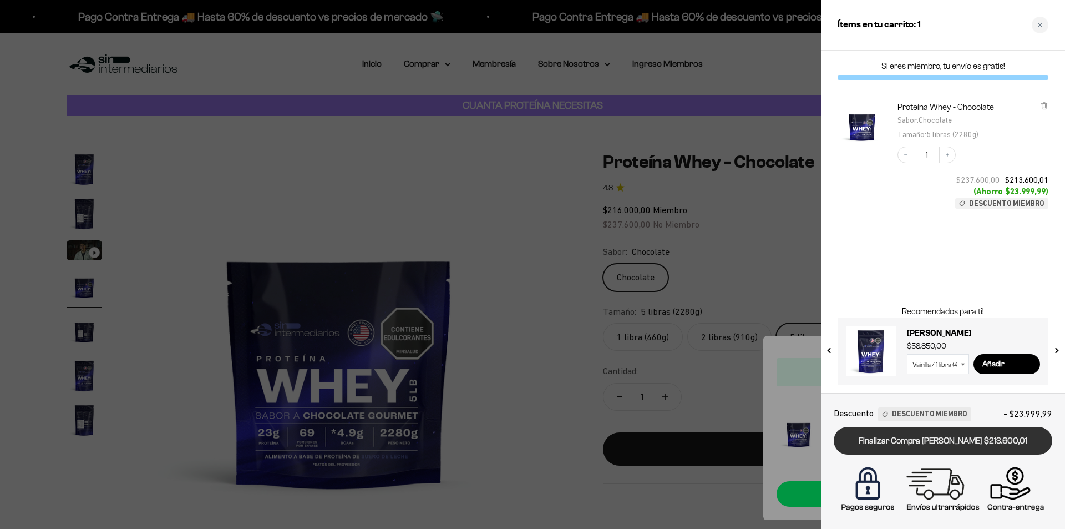
click at [948, 441] on link "Finalizar Compra [PERSON_NAME] $213.600,01" at bounding box center [943, 441] width 219 height 28
